Goal: Find specific page/section: Find specific page/section

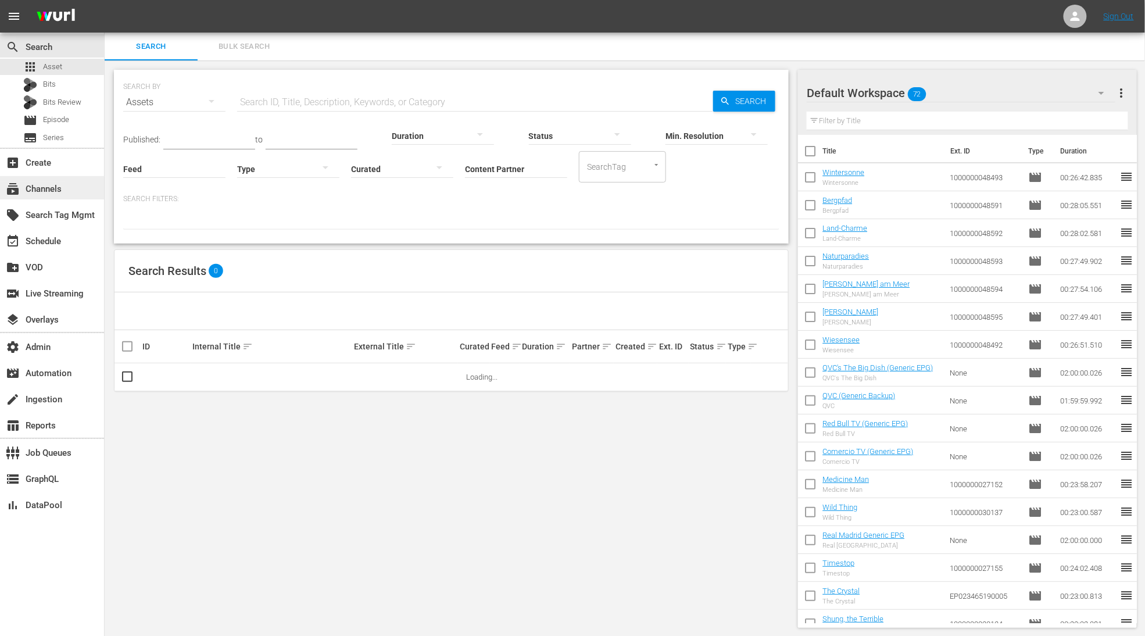
click at [53, 192] on div "subscriptions Channels" at bounding box center [32, 187] width 65 height 10
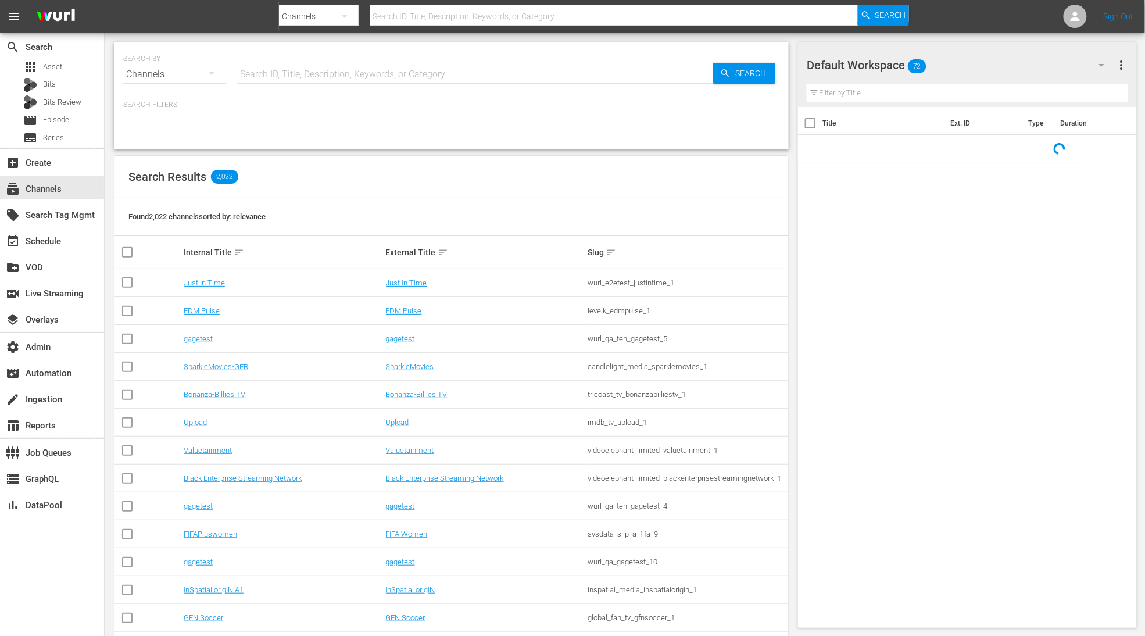
click at [335, 69] on input "text" at bounding box center [475, 74] width 476 height 28
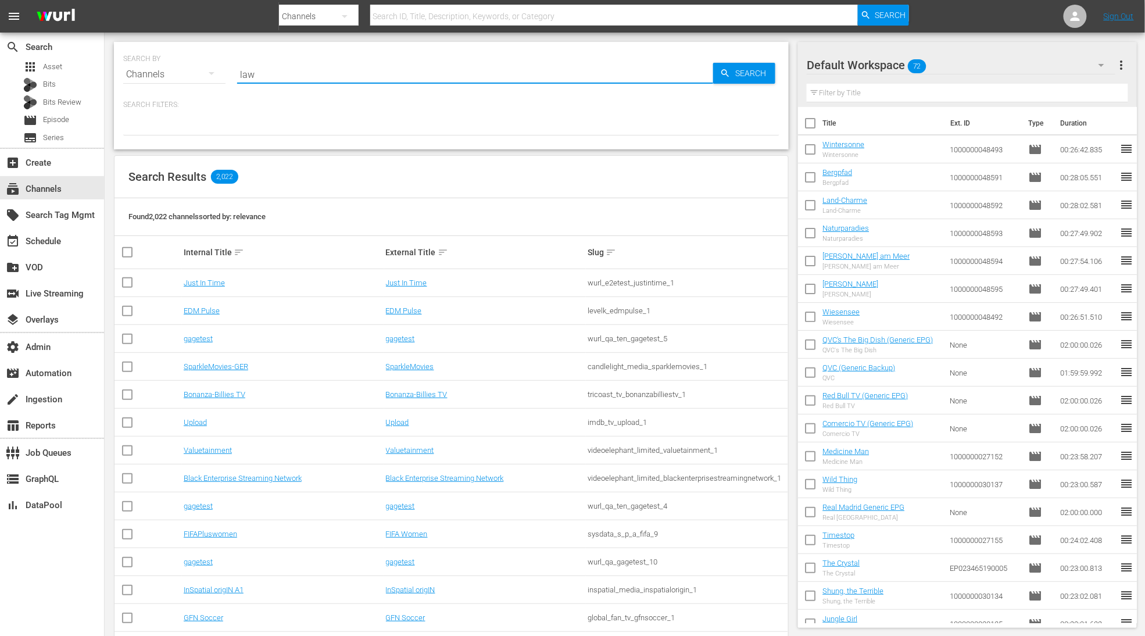
type input "law"
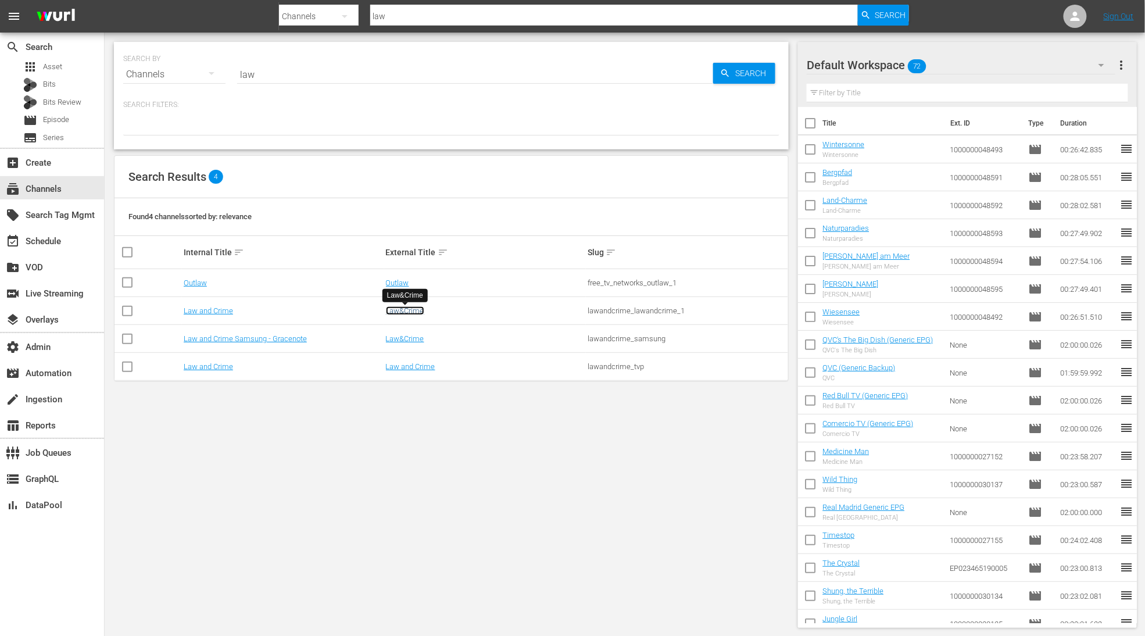
click at [407, 311] on link "Law&Crime" at bounding box center [405, 310] width 38 height 9
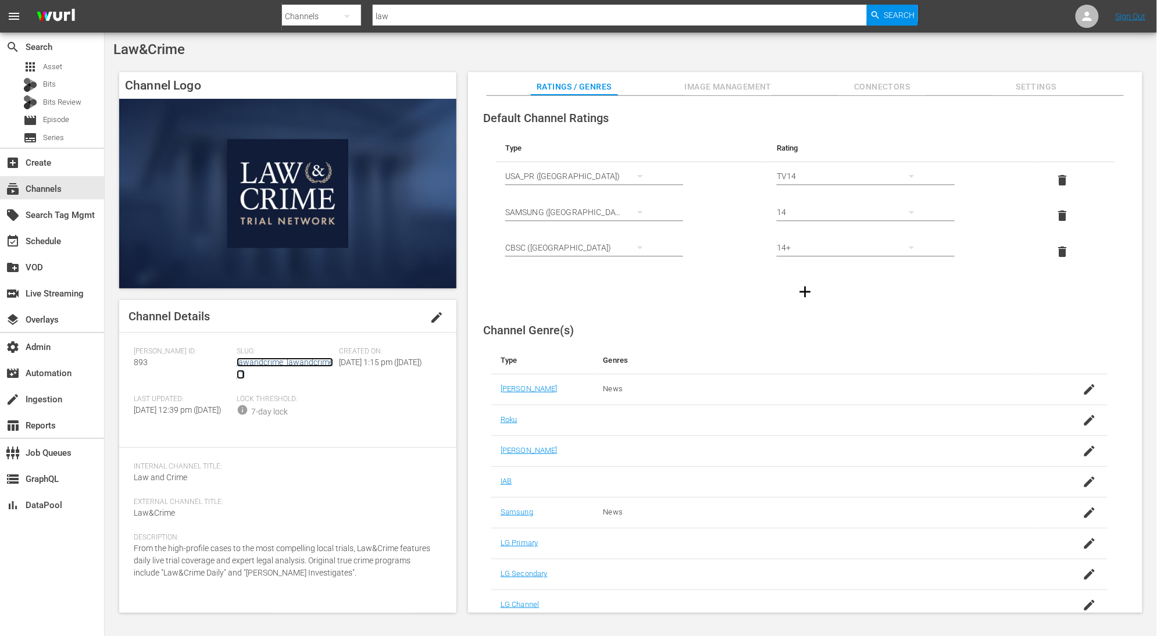
click at [320, 363] on link "lawandcrime_lawandcrime_1" at bounding box center [285, 368] width 96 height 22
